Goal: Communication & Community: Answer question/provide support

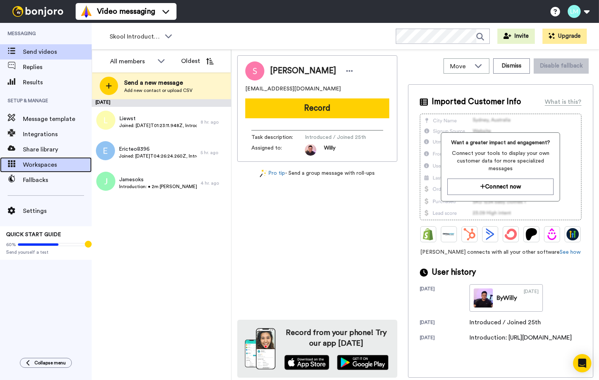
click at [52, 166] on span "Workspaces" at bounding box center [57, 164] width 69 height 9
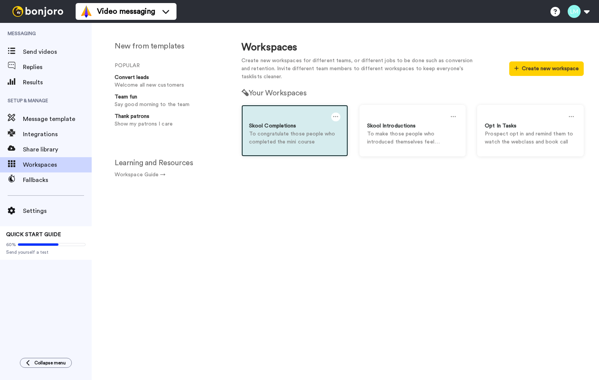
click at [311, 139] on p "To congratulate those people who completed the mini course" at bounding box center [294, 138] width 91 height 16
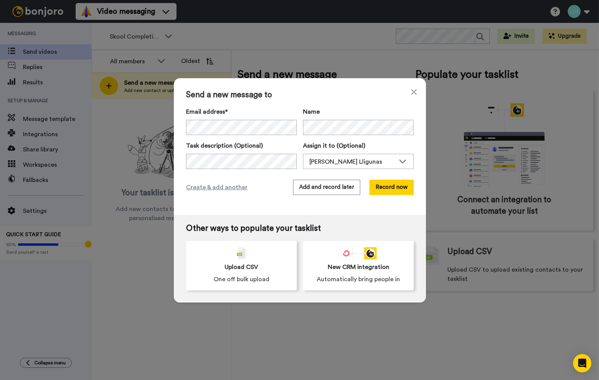
click at [230, 118] on div "Email address* Kartina1818 <kartina1818@gmail.com> Ericteo8396 <ericteo8396@gma…" at bounding box center [241, 121] width 111 height 28
click at [260, 104] on div "Send a new message to Email address* Jamesoks <jamesoks@gmail.com> Name Task de…" at bounding box center [300, 146] width 252 height 137
drag, startPoint x: 385, startPoint y: 168, endPoint x: 381, endPoint y: 173, distance: 6.3
click at [385, 168] on div "[PERSON_NAME] Lligunas" at bounding box center [358, 161] width 110 height 15
click at [333, 180] on li "[PERSON_NAME]" at bounding box center [337, 178] width 69 height 12
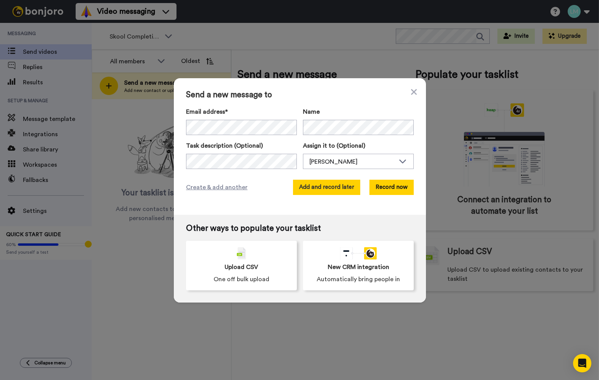
click at [337, 189] on button "Add and record later" at bounding box center [326, 187] width 67 height 15
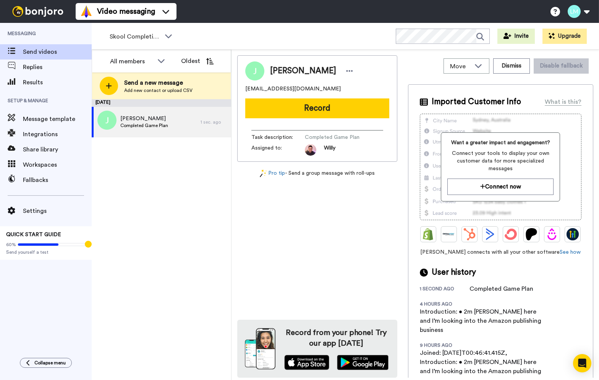
click at [87, 248] on div "Tooltip anchor" at bounding box center [88, 244] width 7 height 7
